Goal: Information Seeking & Learning: Check status

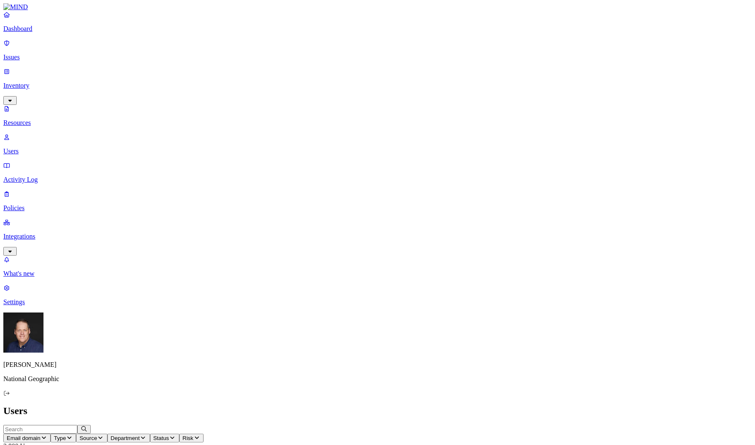
click at [47, 119] on p "Resources" at bounding box center [377, 123] width 748 height 8
click at [236, 435] on span "Access" at bounding box center [227, 438] width 18 height 6
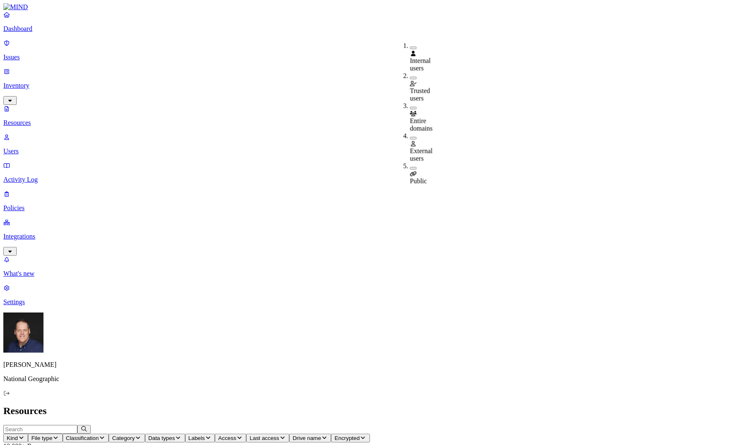
click at [410, 167] on button "button" at bounding box center [413, 168] width 7 height 3
click at [474, 405] on header "Resources" at bounding box center [377, 410] width 748 height 11
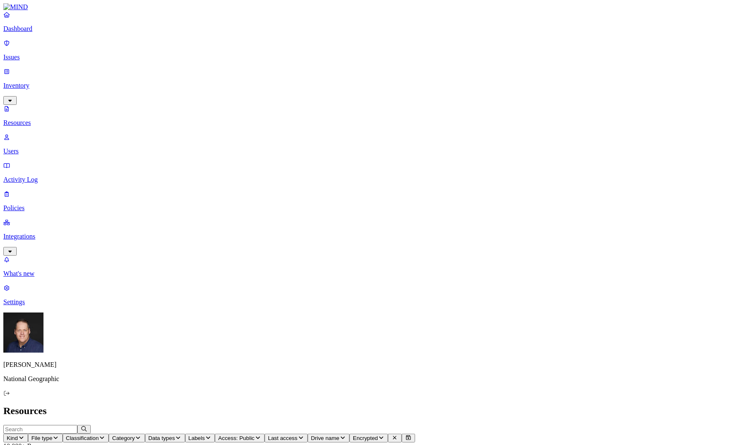
click at [418, 405] on header "Resources" at bounding box center [377, 410] width 748 height 11
click at [105, 435] on icon "button" at bounding box center [102, 437] width 7 height 5
click at [251, 47] on button "button" at bounding box center [254, 48] width 7 height 3
click at [352, 405] on h2 "Resources" at bounding box center [377, 410] width 748 height 11
click at [28, 434] on button "Kind" at bounding box center [15, 438] width 25 height 9
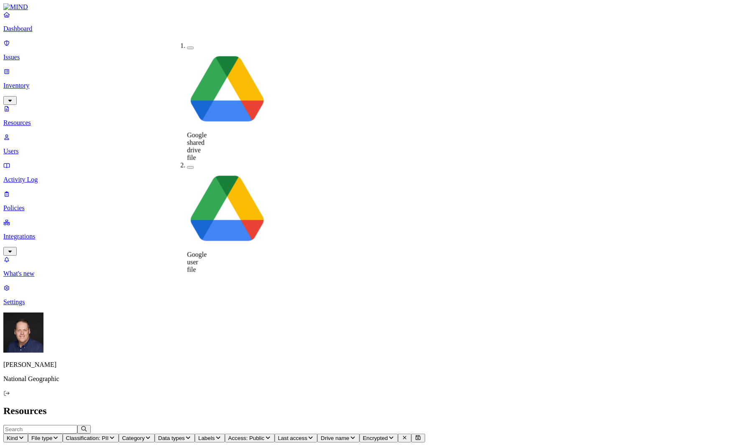
click at [28, 434] on button "Kind" at bounding box center [15, 438] width 25 height 9
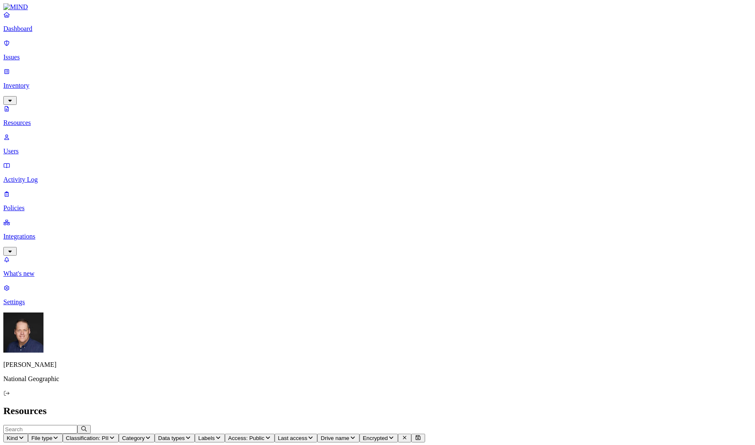
click at [63, 434] on button "File type" at bounding box center [45, 438] width 35 height 9
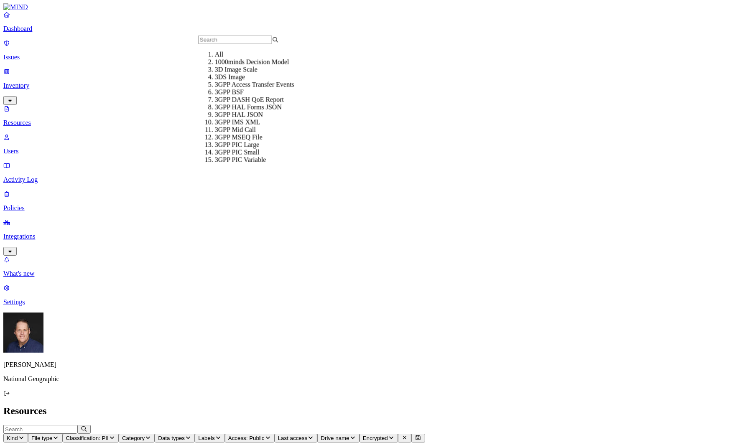
click at [59, 435] on icon "button" at bounding box center [55, 437] width 7 height 5
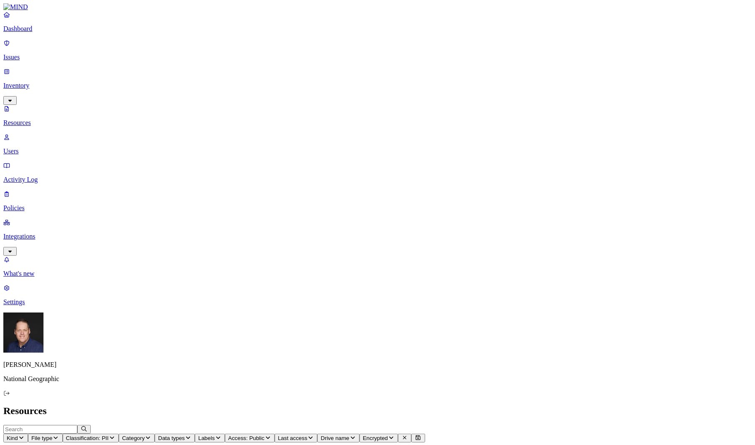
click at [155, 434] on button "Category" at bounding box center [137, 438] width 36 height 9
click at [115, 435] on icon "button" at bounding box center [112, 437] width 7 height 5
click at [251, 45] on button "button" at bounding box center [254, 46] width 7 height 9
click at [251, 70] on button "button" at bounding box center [254, 71] width 7 height 3
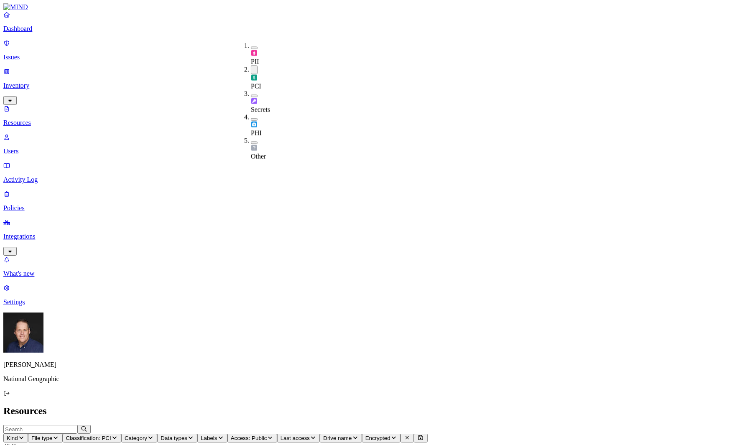
click at [74, 234] on nav "Dashboard Issues Inventory Resources Users Activity Log Policies Integrations W…" at bounding box center [377, 158] width 748 height 295
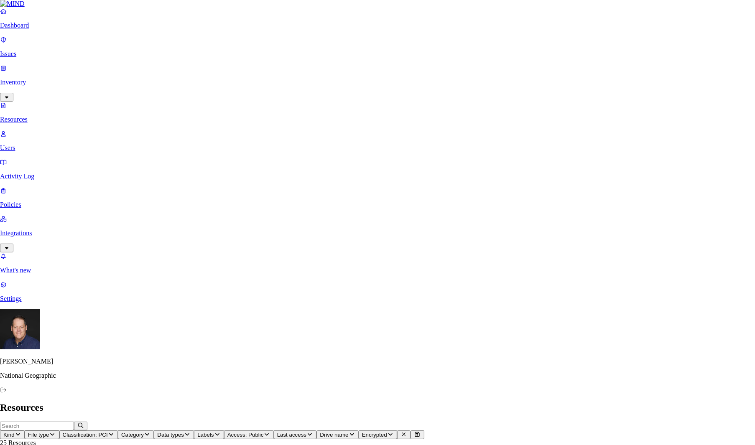
type textarea "Post ID's listed as Credit Card"
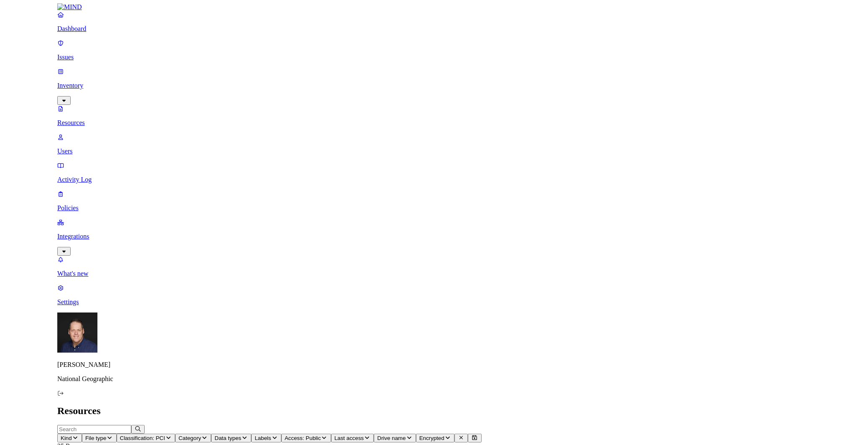
scroll to position [164, 0]
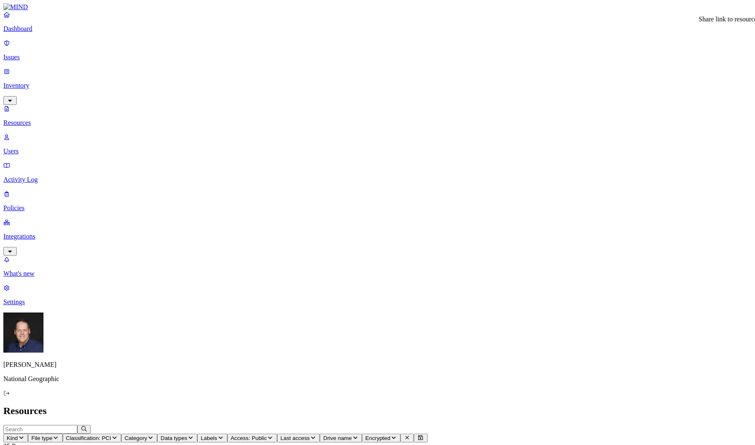
click at [352, 435] on span "Drive name" at bounding box center [337, 438] width 28 height 6
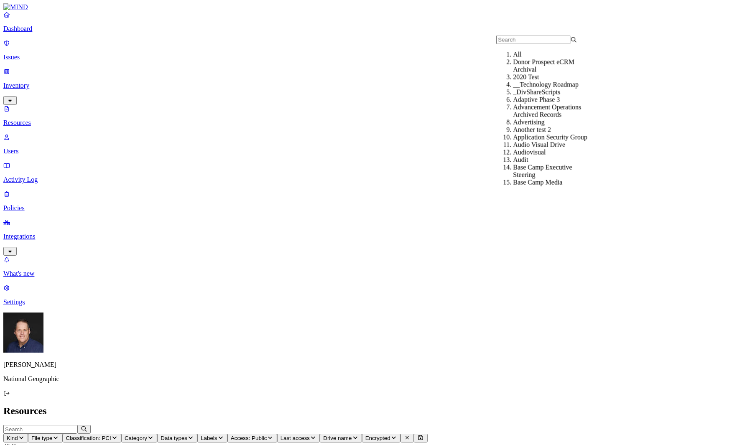
click at [352, 435] on span "Drive name" at bounding box center [337, 438] width 28 height 6
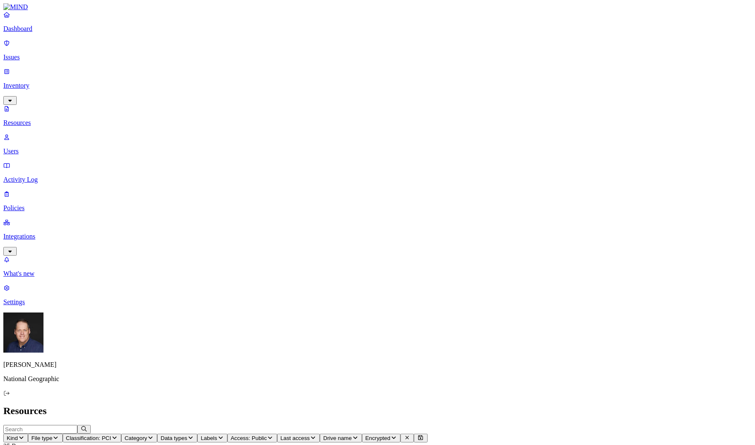
click at [77, 425] on input "text" at bounding box center [40, 429] width 74 height 9
type input "e"
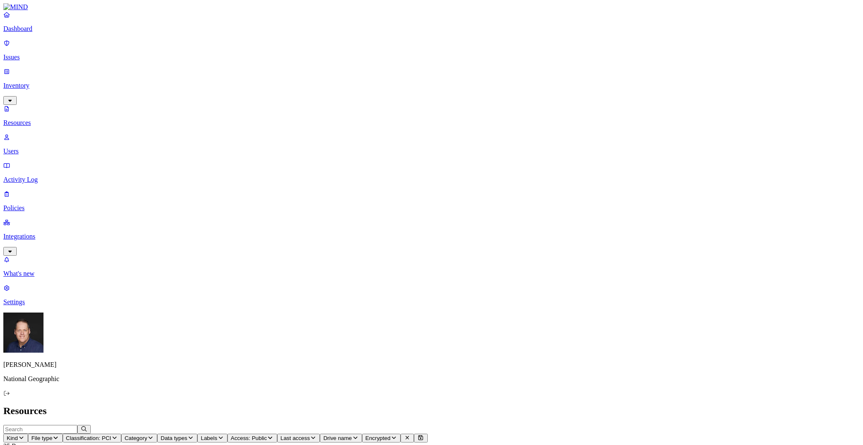
drag, startPoint x: 723, startPoint y: 41, endPoint x: 686, endPoint y: 43, distance: 37.3
drag, startPoint x: 485, startPoint y: 46, endPoint x: 440, endPoint y: 46, distance: 44.7
drag, startPoint x: 762, startPoint y: 44, endPoint x: 839, endPoint y: 45, distance: 77.3
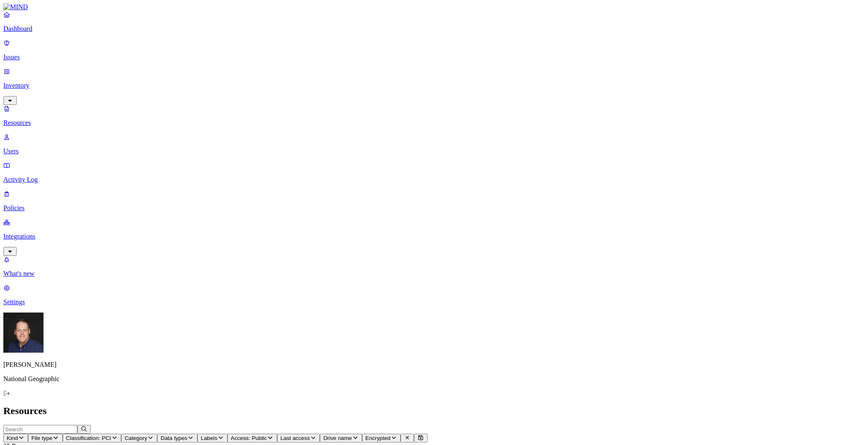
drag, startPoint x: 641, startPoint y: 43, endPoint x: 624, endPoint y: 45, distance: 16.9
click at [25, 435] on icon "button" at bounding box center [21, 437] width 7 height 5
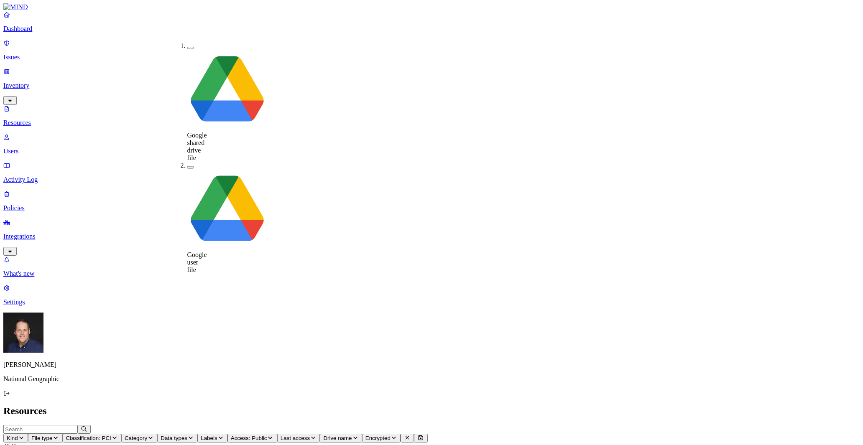
click at [25, 435] on icon "button" at bounding box center [21, 437] width 7 height 5
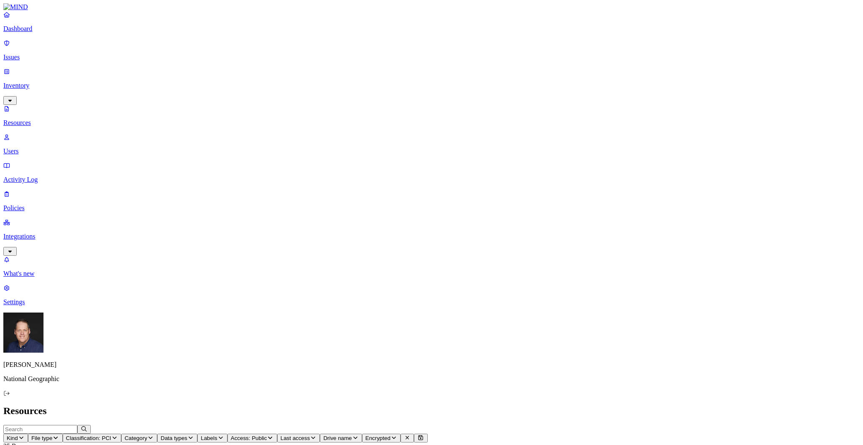
click at [59, 435] on icon "button" at bounding box center [55, 437] width 7 height 5
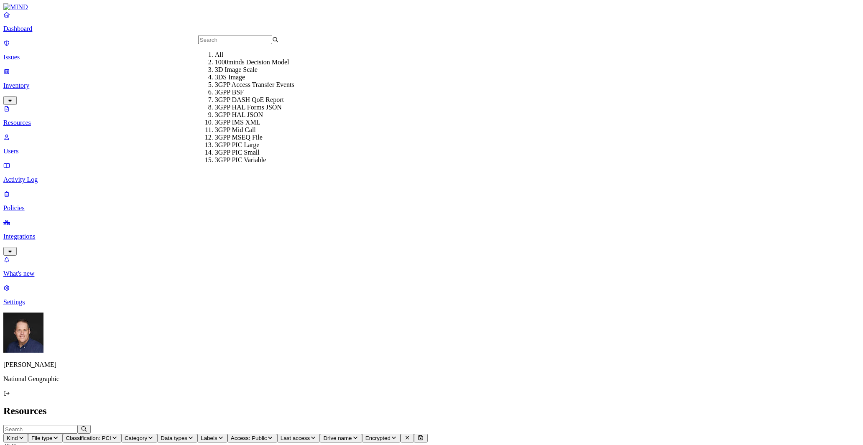
click at [59, 435] on icon "button" at bounding box center [55, 437] width 7 height 5
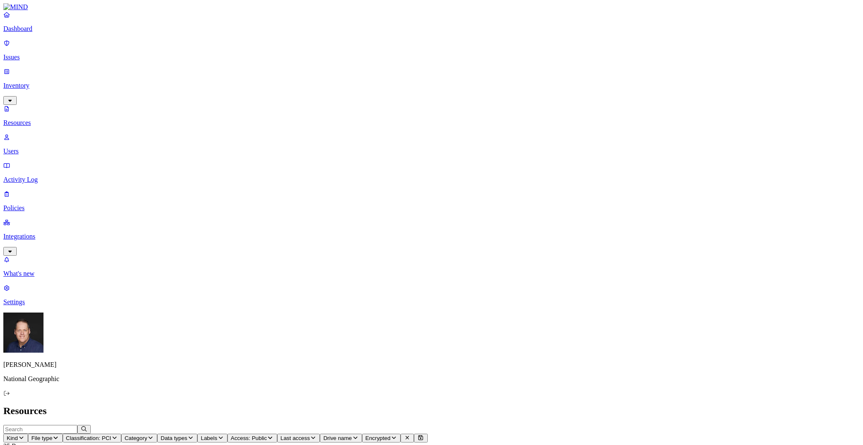
click at [154, 435] on icon "button" at bounding box center [150, 437] width 7 height 5
click at [194, 435] on icon "button" at bounding box center [190, 437] width 7 height 5
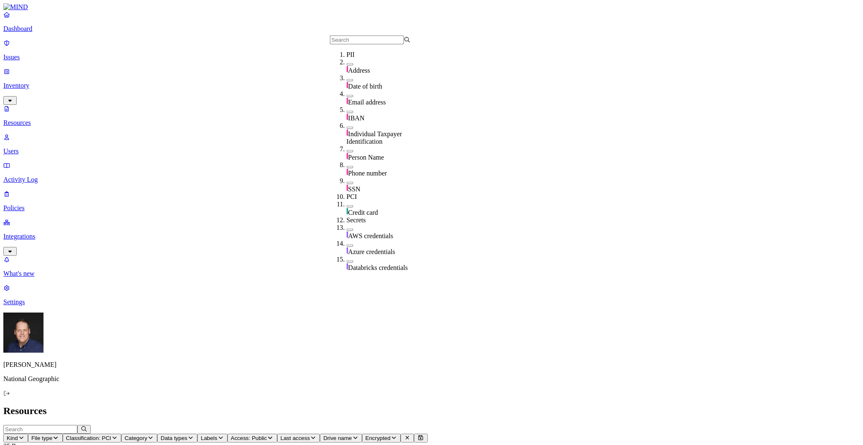
click at [194, 435] on icon "button" at bounding box center [190, 437] width 7 height 5
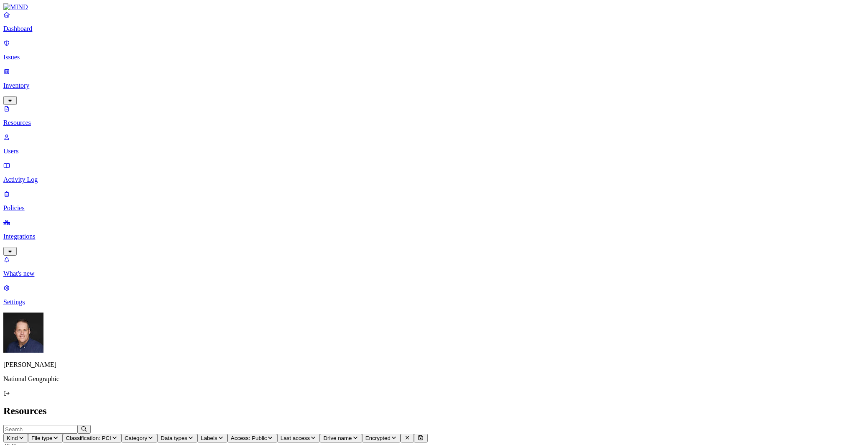
click at [223, 437] on icon "button" at bounding box center [221, 438] width 4 height 3
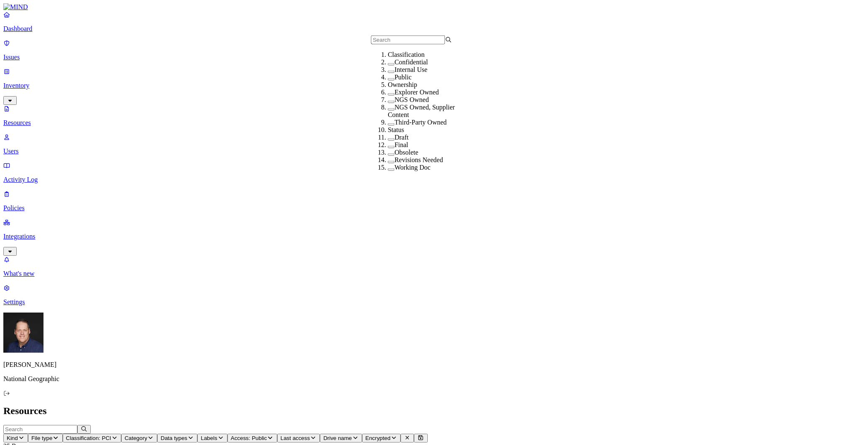
click at [223, 437] on icon "button" at bounding box center [221, 438] width 4 height 3
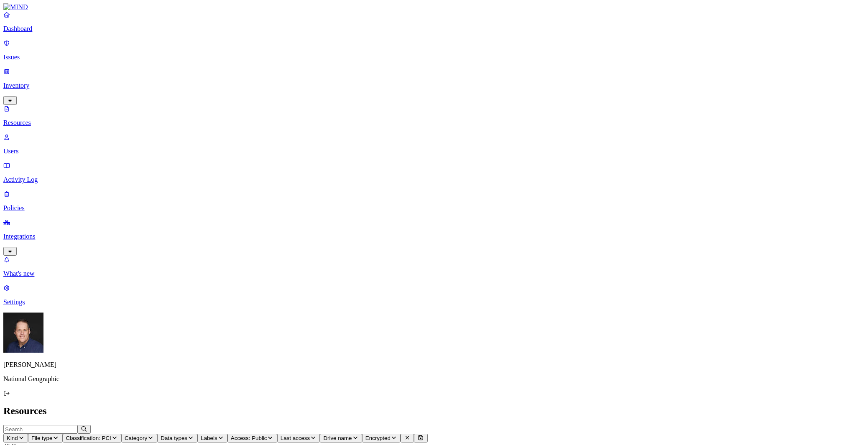
click at [273, 435] on icon "button" at bounding box center [270, 437] width 7 height 5
click at [32, 148] on p "Users" at bounding box center [431, 152] width 856 height 8
click at [77, 425] on input "text" at bounding box center [40, 429] width 74 height 9
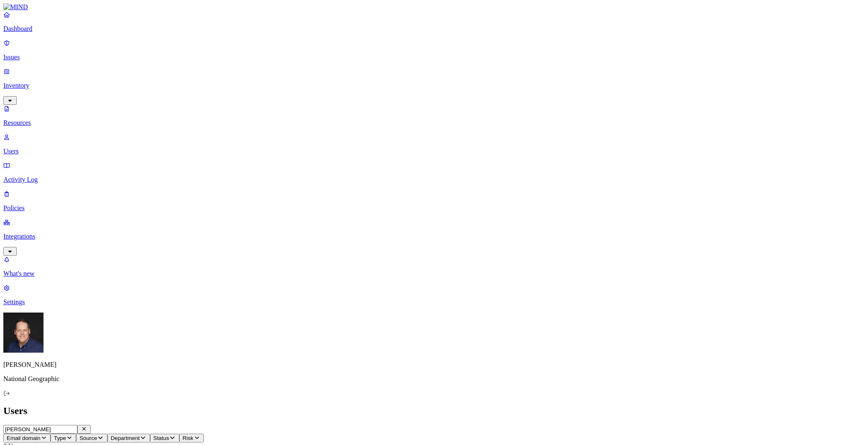
type input "[PERSON_NAME]"
click at [63, 233] on p "Integrations" at bounding box center [431, 237] width 856 height 8
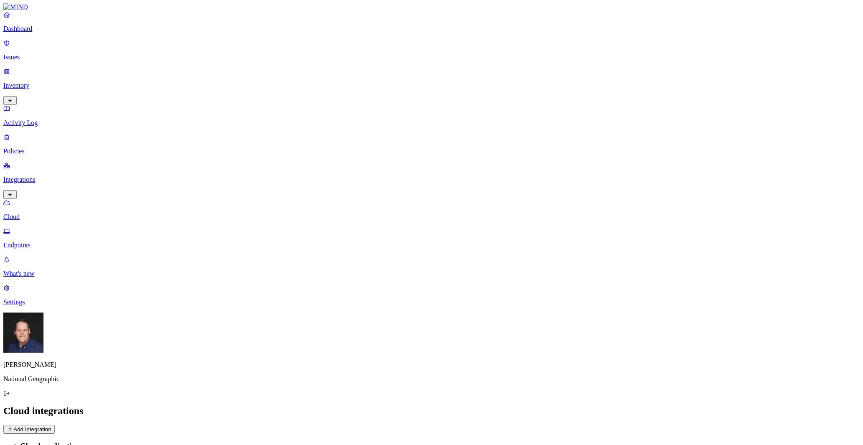
click at [55, 425] on button "Add Integration" at bounding box center [28, 429] width 51 height 9
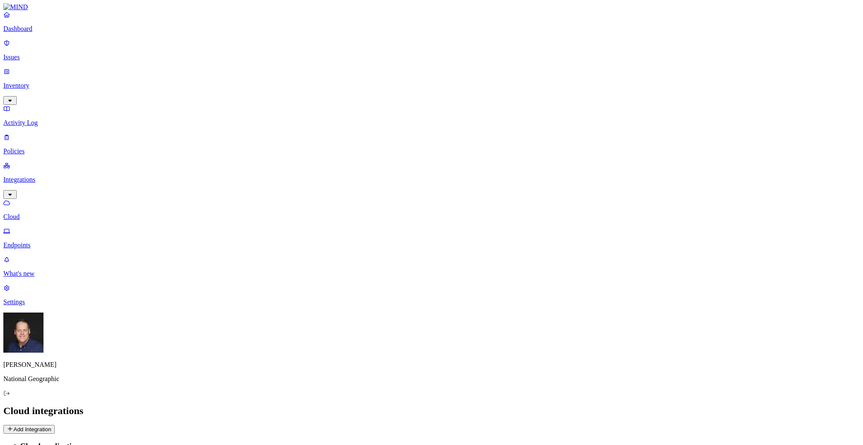
click at [42, 148] on p "Policies" at bounding box center [431, 152] width 856 height 8
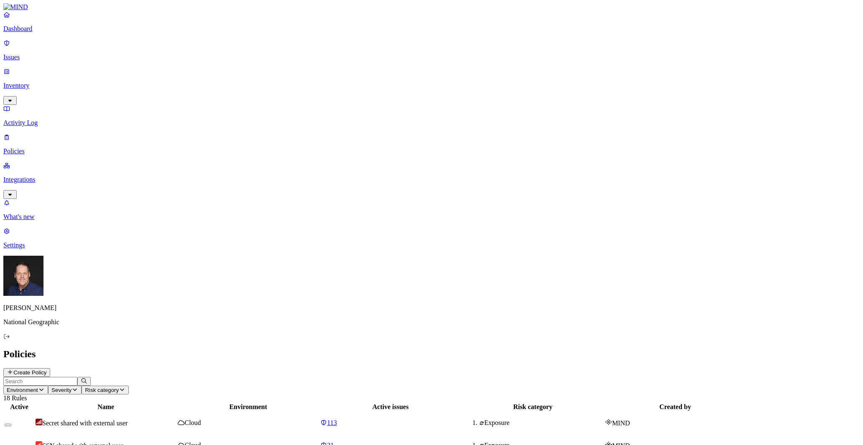
click at [27, 54] on p "Issues" at bounding box center [431, 58] width 856 height 8
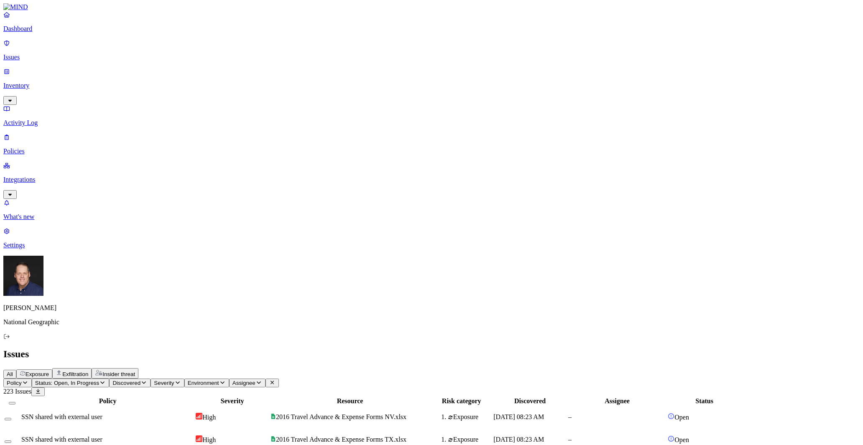
click at [28, 148] on p "Policies" at bounding box center [431, 152] width 856 height 8
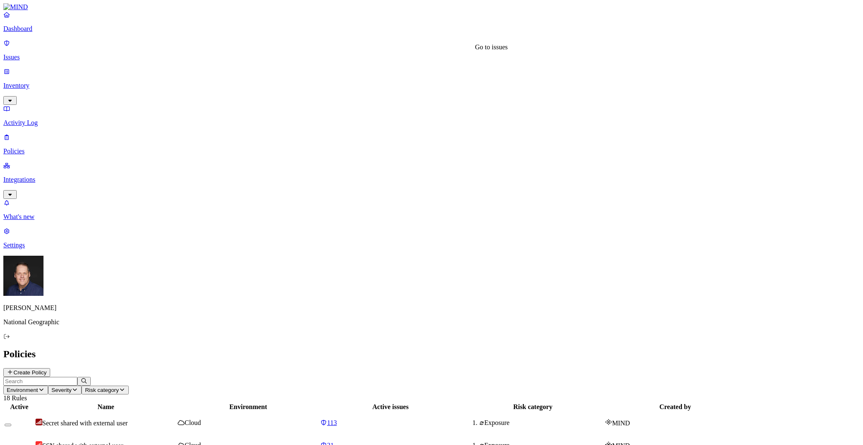
click at [327, 420] on icon at bounding box center [323, 422] width 7 height 5
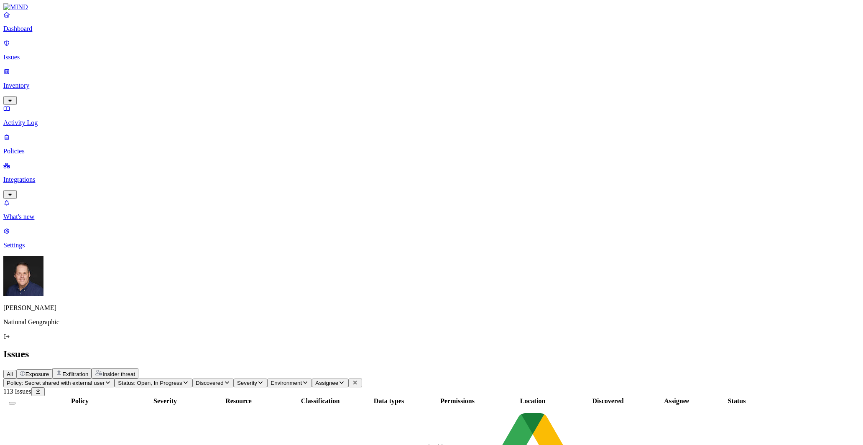
click at [77, 188] on nav "Dashboard Issues Inventory Activity Log Policies Integrations What's new 1 Sett…" at bounding box center [431, 130] width 856 height 238
